Goal: Communication & Community: Ask a question

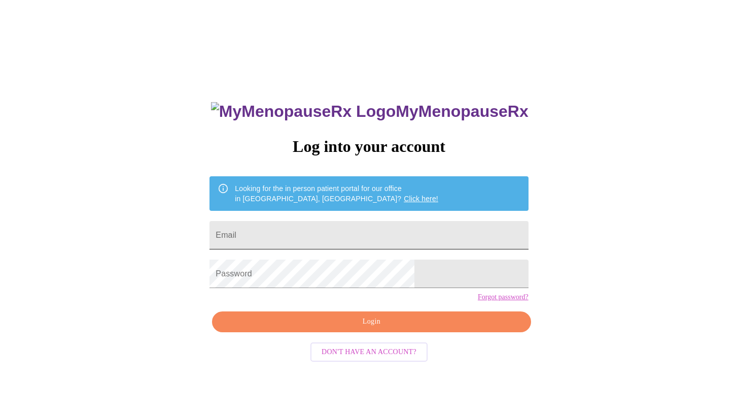
click at [319, 221] on input "Email" at bounding box center [369, 235] width 319 height 28
type input "[EMAIL_ADDRESS][DOMAIN_NAME]"
click at [341, 328] on span "Login" at bounding box center [371, 321] width 295 height 13
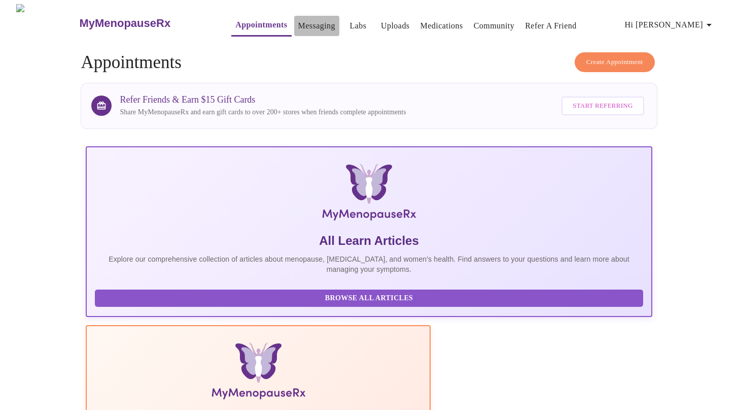
click at [304, 19] on link "Messaging" at bounding box center [316, 26] width 37 height 14
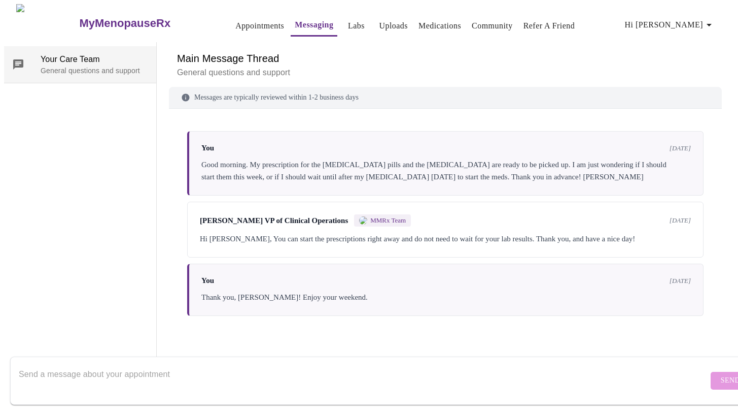
click at [94, 53] on span "Your Care Team" at bounding box center [95, 59] width 108 height 12
click at [408, 364] on textarea "Send a message about your appointment" at bounding box center [364, 380] width 690 height 32
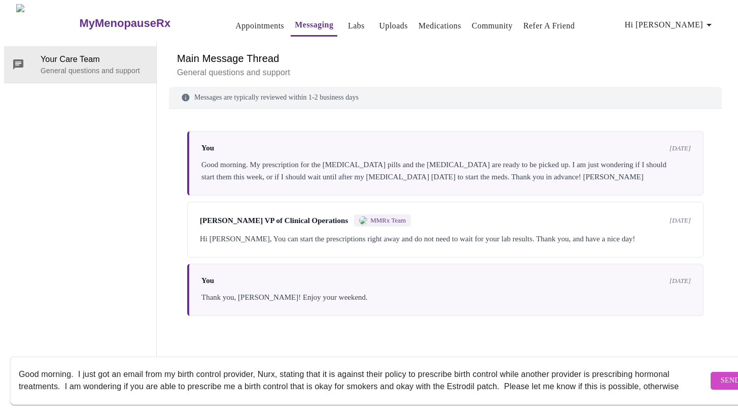
scroll to position [7, 0]
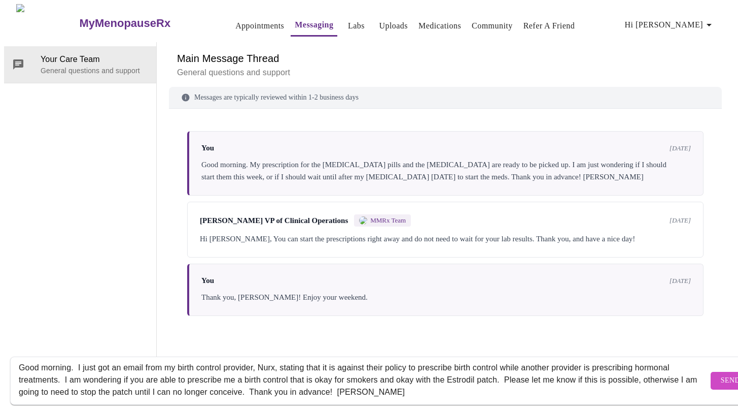
type textarea "Good morning. I just got an email from my birth control provider, Nurx, stating…"
click at [721, 374] on span "Send" at bounding box center [730, 380] width 19 height 13
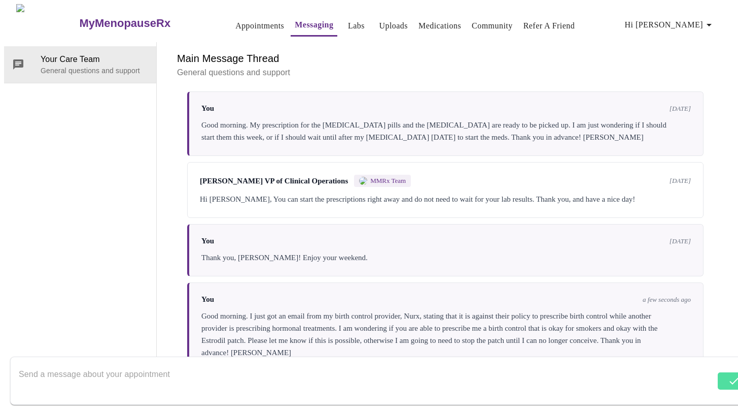
scroll to position [53, 0]
